Goal: Check status: Check status

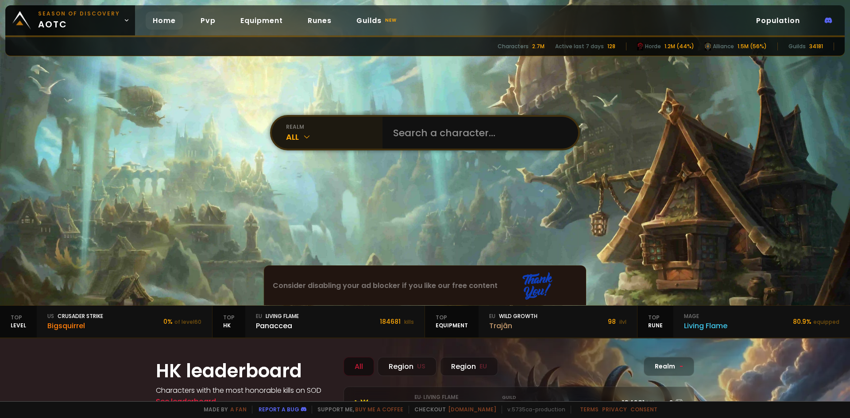
click at [309, 134] on div "All" at bounding box center [334, 137] width 97 height 12
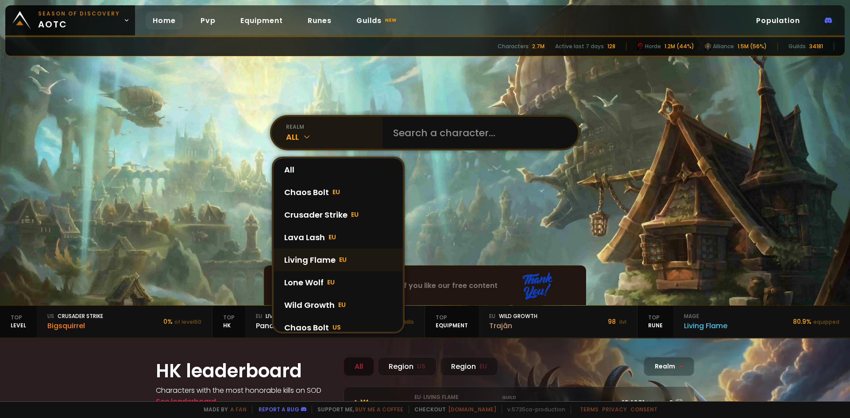
click at [329, 257] on div "Living Flame EU" at bounding box center [338, 260] width 129 height 23
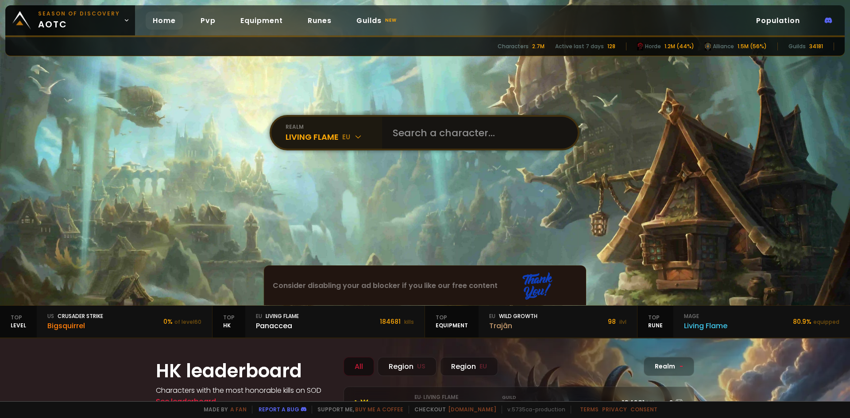
click at [443, 127] on input "text" at bounding box center [477, 133] width 180 height 32
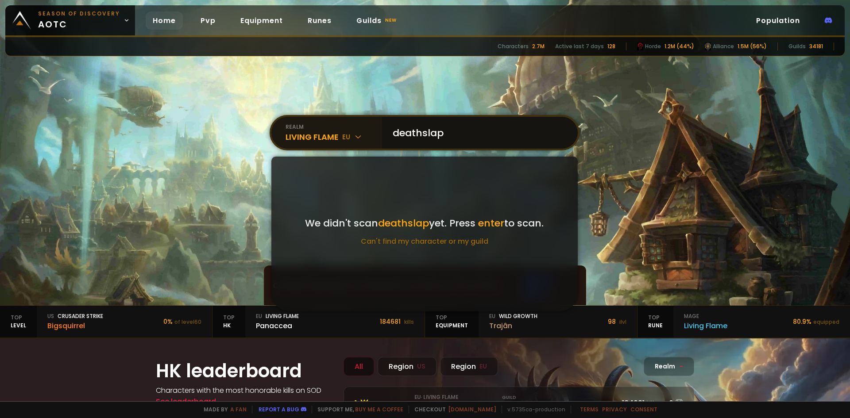
click at [451, 132] on input "deathslap" at bounding box center [477, 133] width 180 height 32
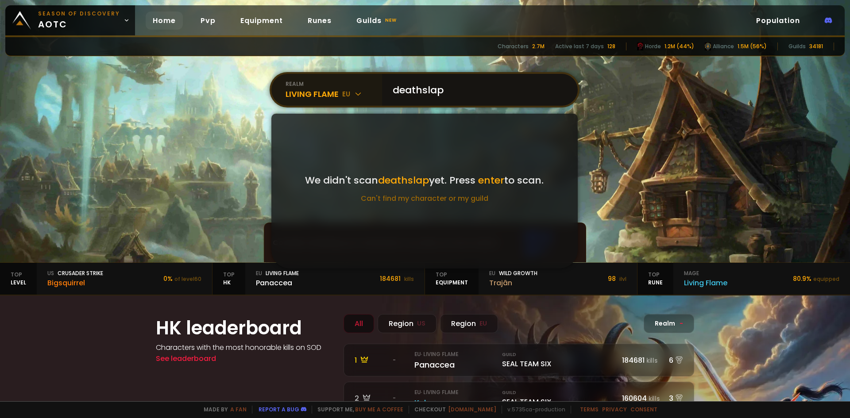
scroll to position [44, 0]
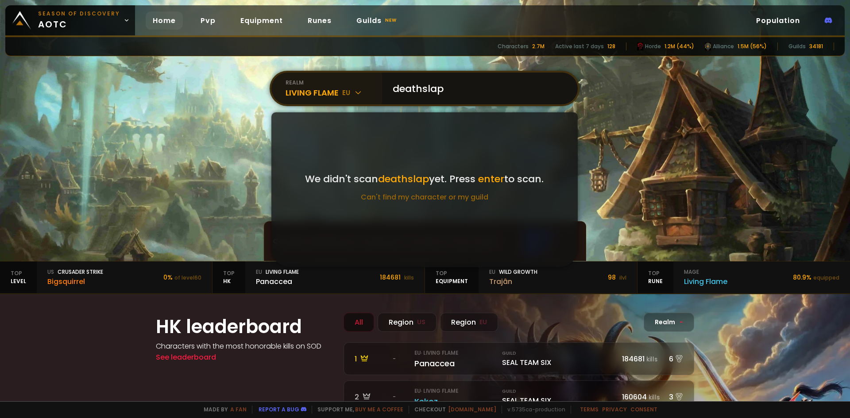
drag, startPoint x: 427, startPoint y: 89, endPoint x: 367, endPoint y: 91, distance: 60.2
click at [367, 91] on div "realm Living Flame eu deathslap We didn't scan deathslap yet. Press enter to sc…" at bounding box center [425, 88] width 310 height 35
drag, startPoint x: 429, startPoint y: 91, endPoint x: 362, endPoint y: 91, distance: 66.4
click at [362, 91] on div "realm Living Flame eu föxy We didn't scan föxy yet. Press enter to scan. Can't …" at bounding box center [425, 88] width 310 height 35
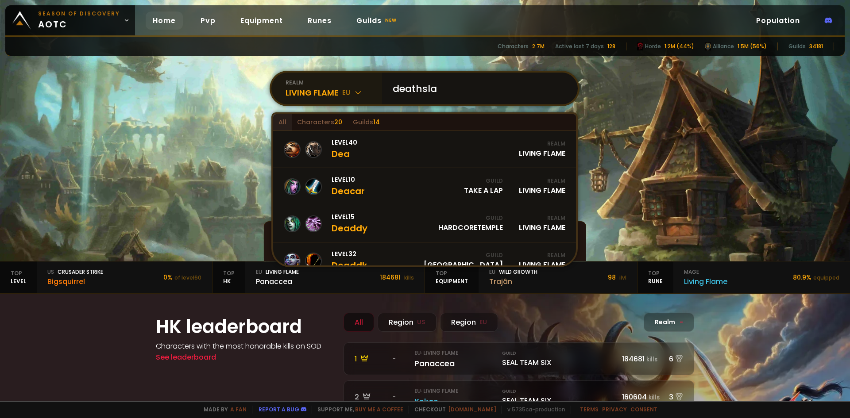
type input "deathslap"
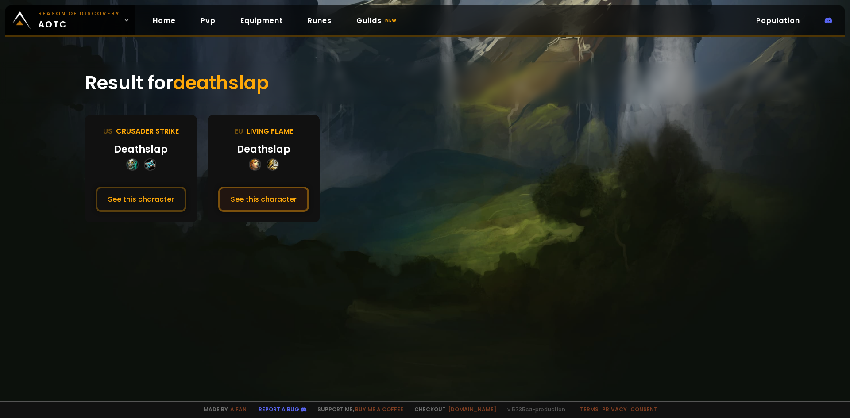
click at [277, 203] on button "See this character" at bounding box center [263, 199] width 91 height 25
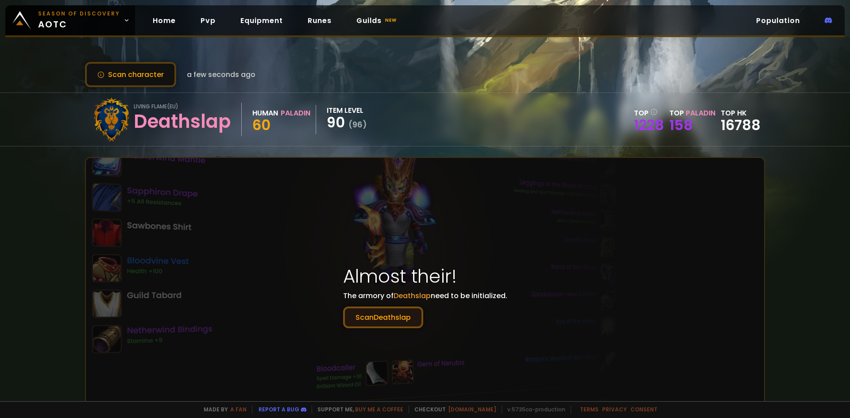
click at [385, 319] on button "Scan Deathslap" at bounding box center [383, 318] width 80 height 22
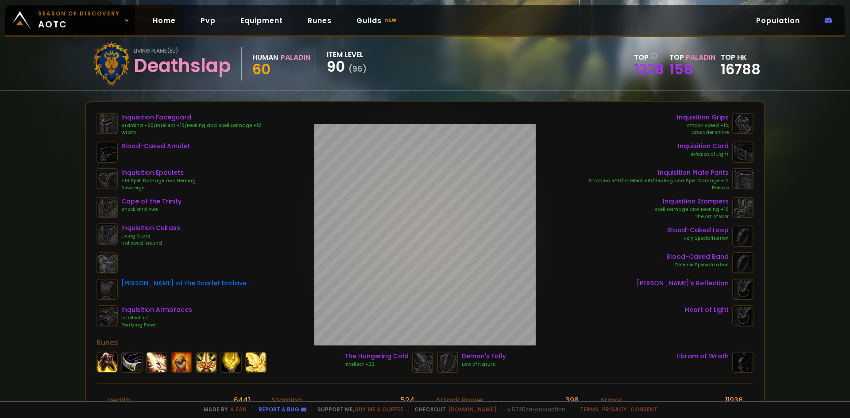
scroll to position [44, 0]
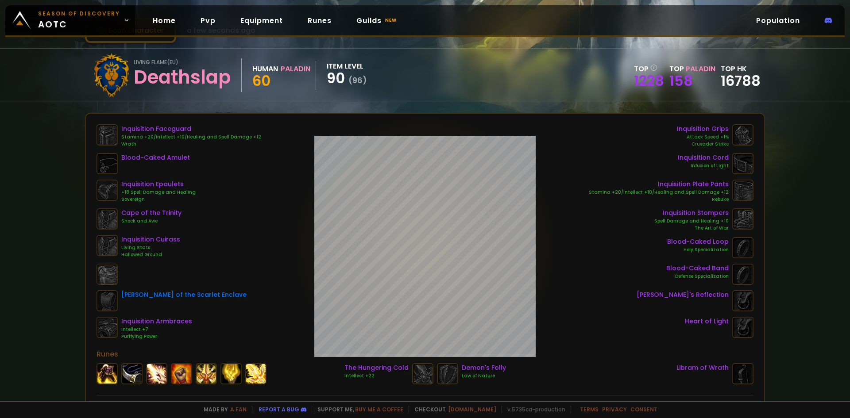
click at [150, 76] on div "Deathslap" at bounding box center [182, 77] width 97 height 22
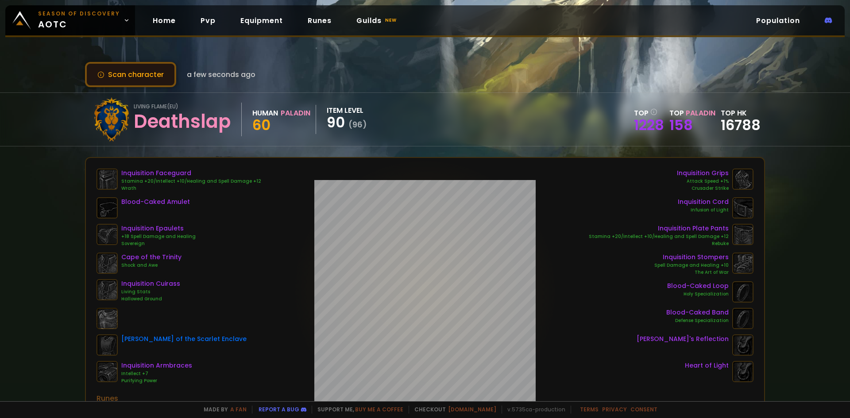
click at [154, 75] on button "Scan character" at bounding box center [130, 74] width 91 height 25
